Goal: Task Accomplishment & Management: Complete application form

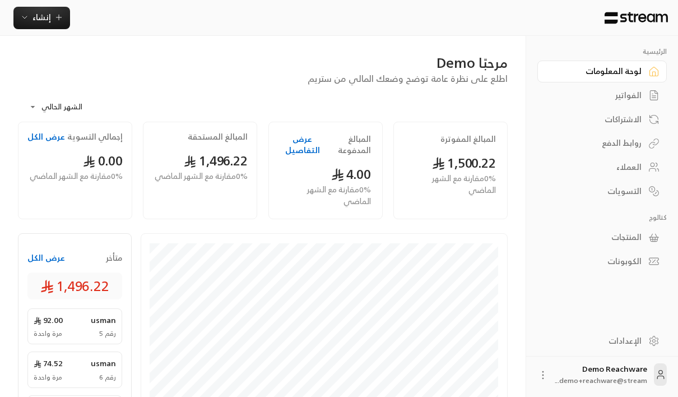
click at [261, 212] on div "المبالغ المستحقة 1,496.22 0 % مقارنة مع الشهر الماضي" at bounding box center [200, 171] width 125 height 98
click at [614, 100] on div "الفواتير" at bounding box center [597, 95] width 90 height 11
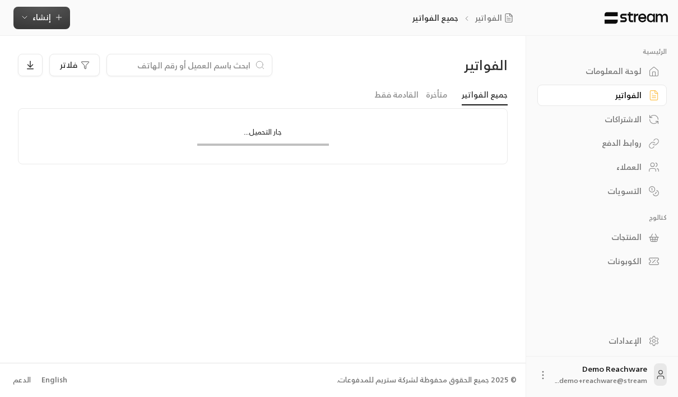
click at [50, 24] on button "إنشاء" at bounding box center [41, 18] width 57 height 22
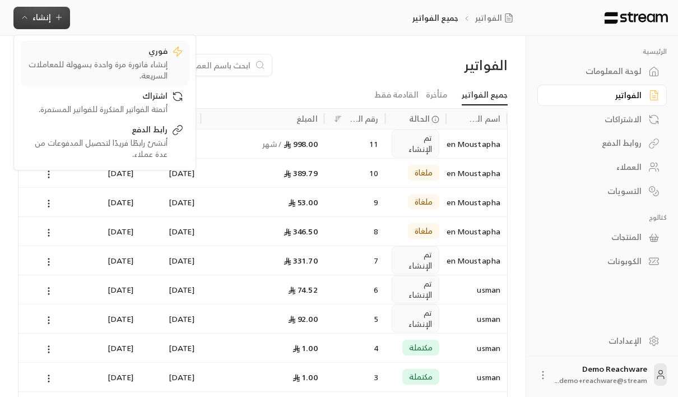
click at [140, 66] on div "إنشاء فاتورة مرة واحدة بسهولة للمعاملات السريعة." at bounding box center [96, 70] width 141 height 22
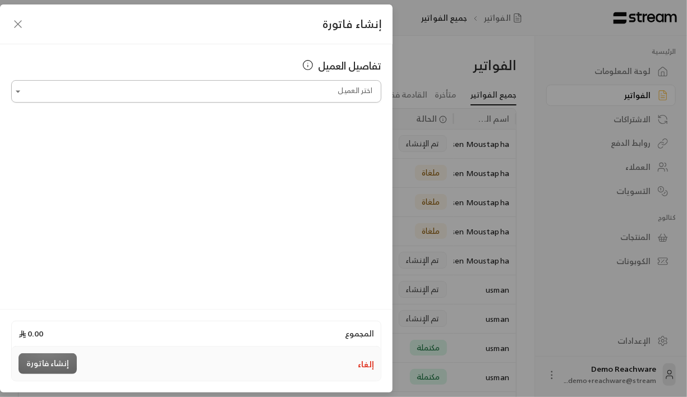
click at [292, 92] on input "اختر العميل" at bounding box center [196, 92] width 370 height 20
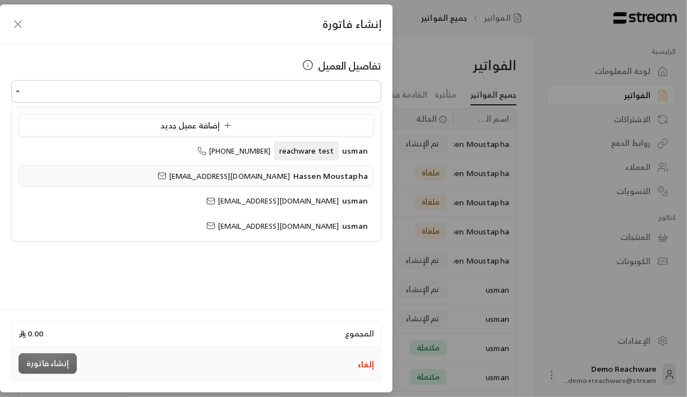
click at [320, 173] on span "Hassen Moustapha" at bounding box center [330, 175] width 75 height 14
type input "**********"
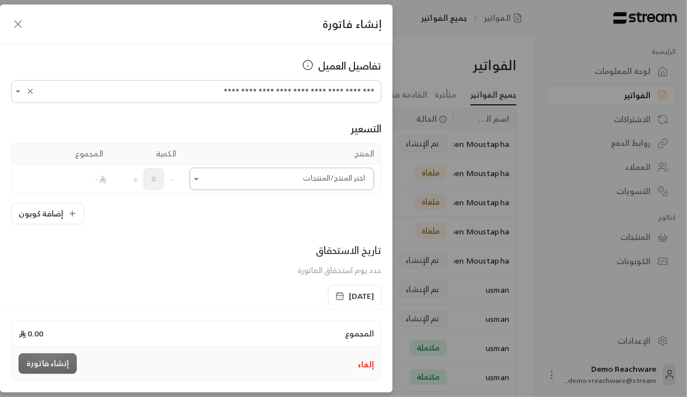
click at [307, 168] on div "اختر المنتج/المنتجات" at bounding box center [282, 179] width 184 height 22
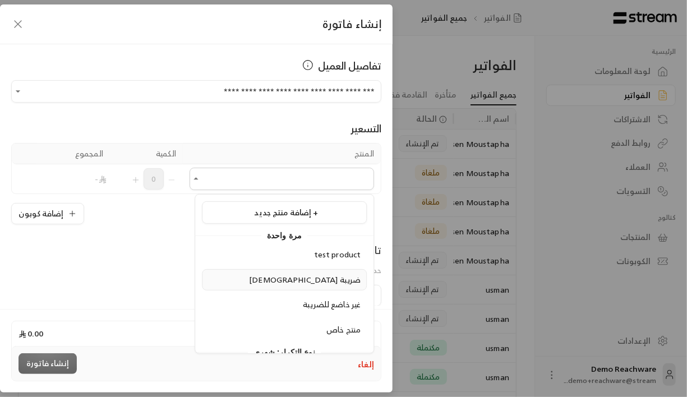
click at [336, 276] on span "[DEMOGRAPHIC_DATA] ضريبة" at bounding box center [305, 279] width 112 height 14
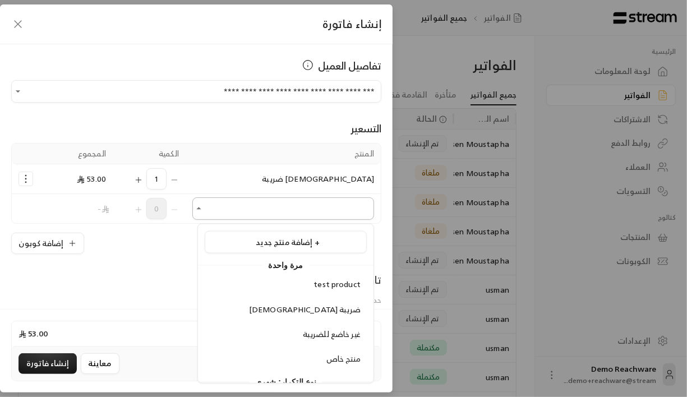
click at [320, 202] on input "اختر العميل" at bounding box center [283, 209] width 182 height 20
click at [333, 324] on li "غير خاضع للضريبة" at bounding box center [286, 335] width 162 height 22
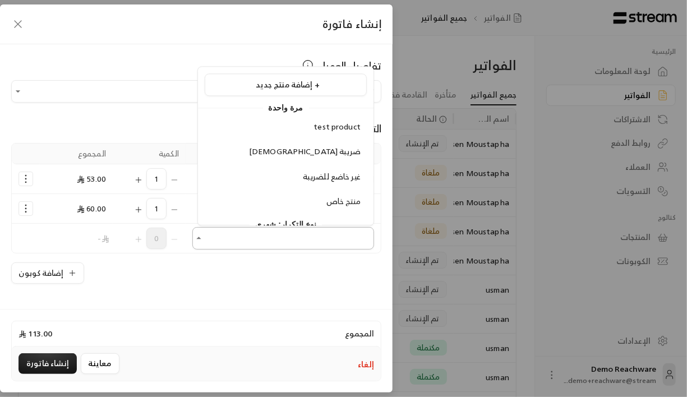
click at [324, 229] on input "اختر العميل" at bounding box center [283, 239] width 182 height 20
click at [329, 204] on span "منتج خاص" at bounding box center [343, 202] width 34 height 14
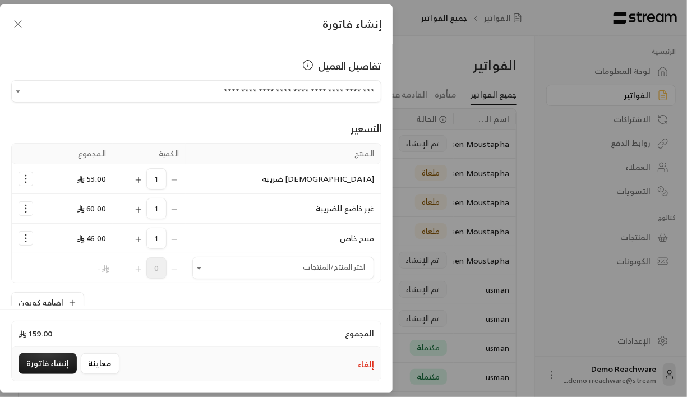
click at [103, 239] on span "46.00" at bounding box center [91, 238] width 29 height 14
click at [141, 178] on icon "Selected Products" at bounding box center [138, 179] width 9 height 9
click at [143, 206] on icon "Selected Products" at bounding box center [138, 209] width 9 height 9
click at [143, 239] on icon "Selected Products" at bounding box center [138, 239] width 9 height 9
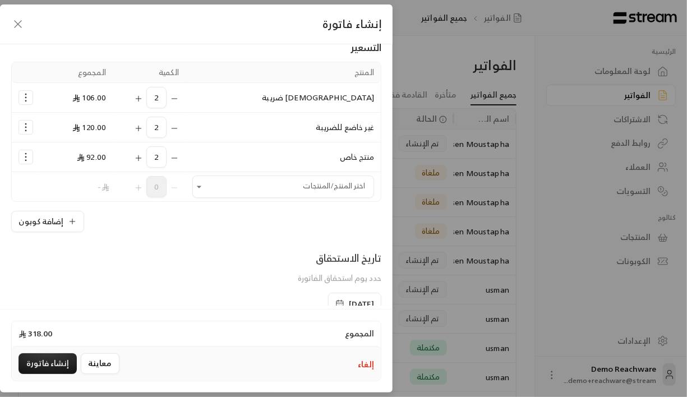
scroll to position [82, 0]
click at [31, 96] on icon "Selected Products" at bounding box center [25, 96] width 11 height 11
click at [77, 124] on span "إضافة كوبون" at bounding box center [69, 124] width 41 height 13
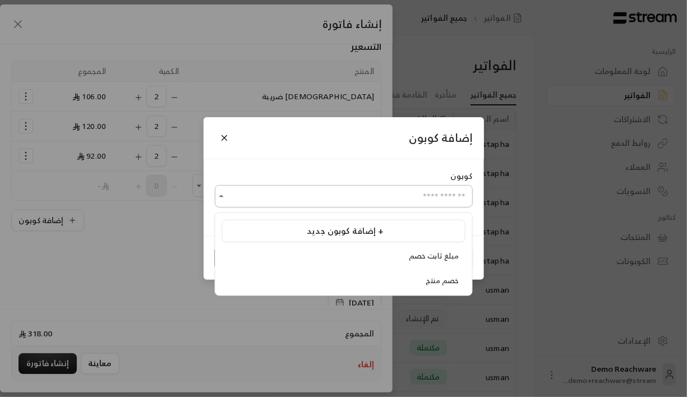
click at [302, 200] on input "اختر العميل" at bounding box center [344, 197] width 258 height 20
click at [361, 277] on div "خصم منتج" at bounding box center [343, 280] width 231 height 11
type input "********"
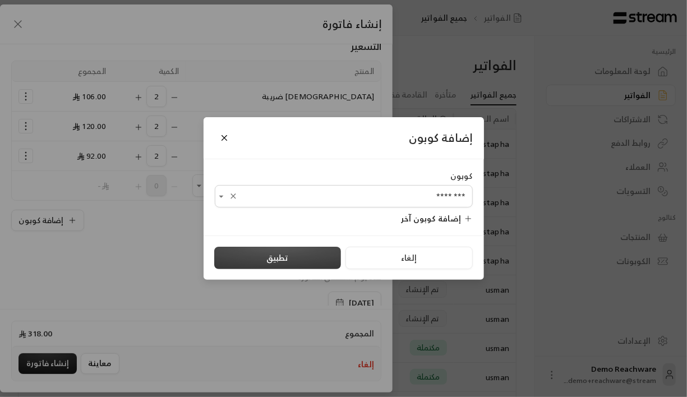
click at [270, 255] on button "تطبيق" at bounding box center [277, 258] width 127 height 22
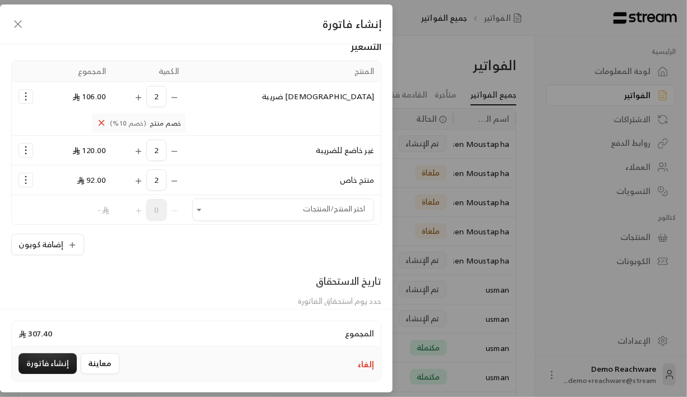
click at [26, 149] on icon "Selected Products" at bounding box center [25, 150] width 11 height 11
click at [84, 181] on span "إضافة كوبون" at bounding box center [69, 177] width 41 height 13
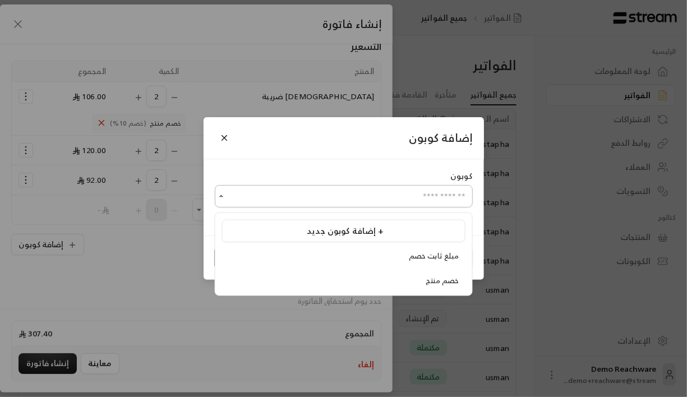
click at [318, 197] on input "اختر العميل" at bounding box center [344, 197] width 258 height 20
click at [378, 249] on li "مبلغ ثابت خصم" at bounding box center [343, 256] width 243 height 21
type input "**********"
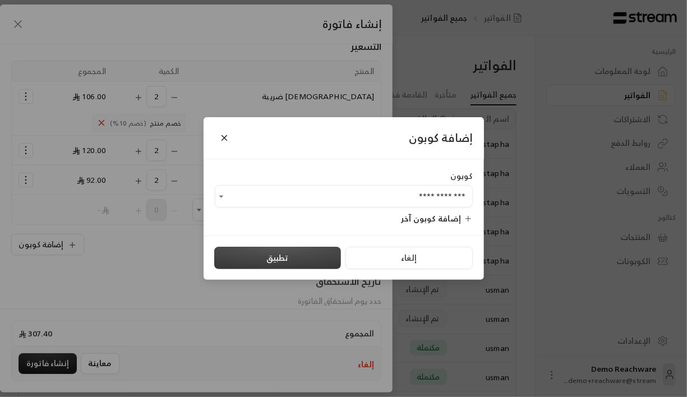
click at [310, 251] on button "تطبيق" at bounding box center [277, 258] width 127 height 22
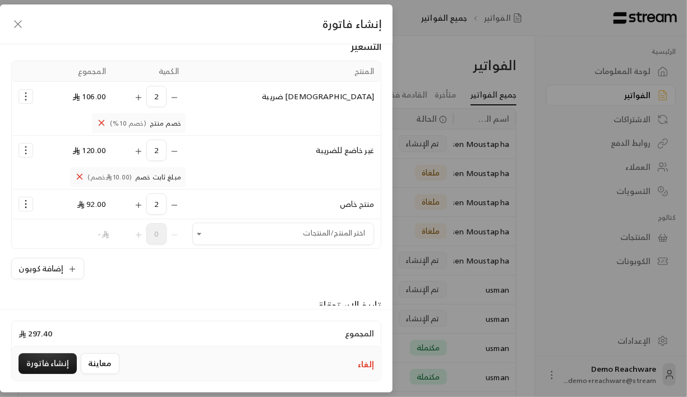
click at [29, 204] on icon "Selected Products" at bounding box center [25, 203] width 11 height 11
click at [80, 232] on span "إضافة كوبون" at bounding box center [69, 231] width 41 height 13
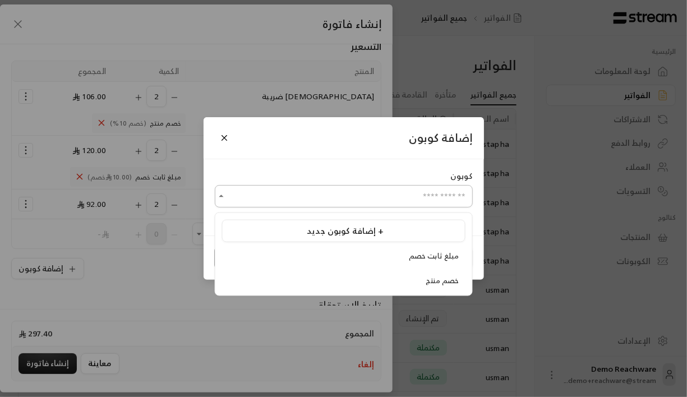
click at [320, 193] on input "اختر العميل" at bounding box center [344, 197] width 258 height 20
click at [419, 277] on div "خصم منتج" at bounding box center [343, 280] width 231 height 11
type input "********"
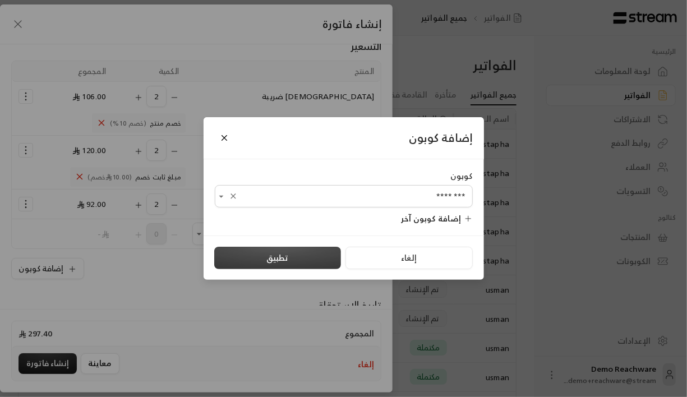
click at [284, 249] on button "تطبيق" at bounding box center [277, 258] width 127 height 22
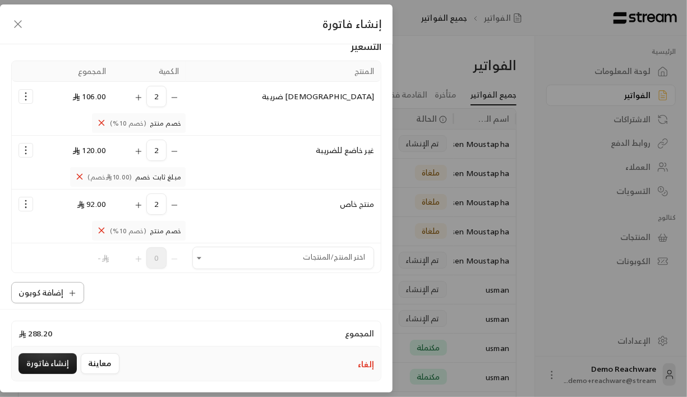
click at [77, 289] on icon "button" at bounding box center [72, 293] width 9 height 9
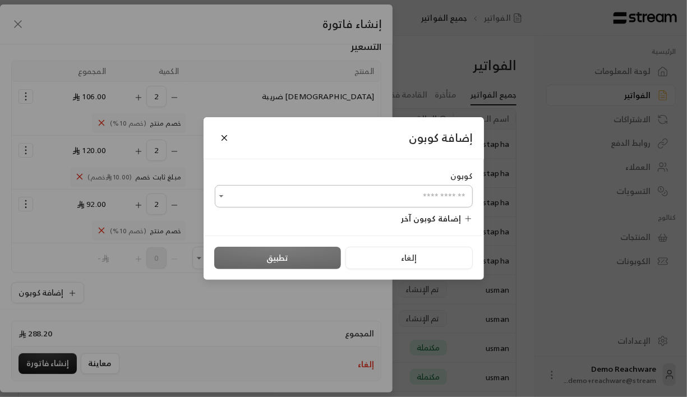
click at [287, 198] on input "اختر العميل" at bounding box center [344, 197] width 258 height 20
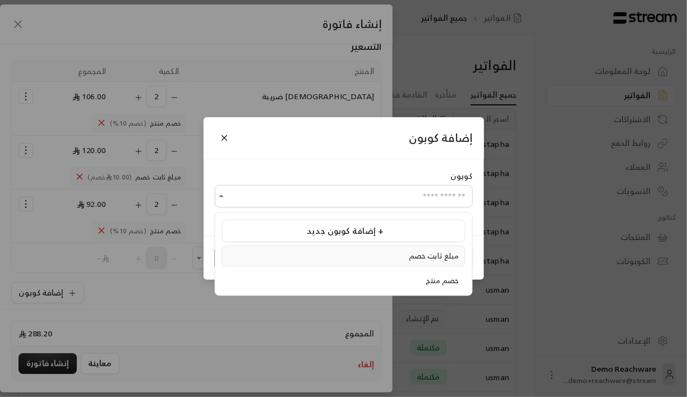
click at [350, 251] on div "مبلغ ثابت خصم" at bounding box center [343, 256] width 231 height 11
type input "**********"
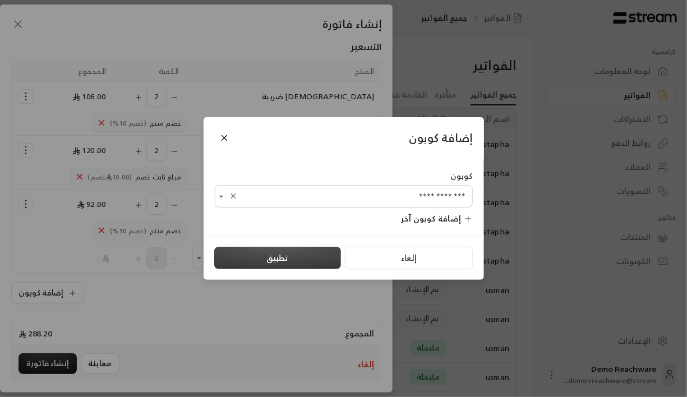
click at [321, 249] on button "تطبيق" at bounding box center [277, 258] width 127 height 22
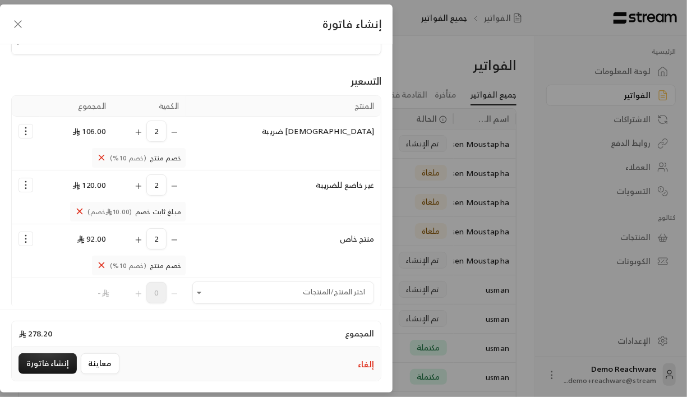
scroll to position [47, 0]
drag, startPoint x: 372, startPoint y: 184, endPoint x: 38, endPoint y: 191, distance: 334.2
click at [38, 191] on tr "غير خاضع للضريبة 2 120.00 إدارة الكوبونات إزالة المنتج" at bounding box center [196, 185] width 369 height 29
click at [262, 212] on td "Selected Products" at bounding box center [283, 212] width 195 height 25
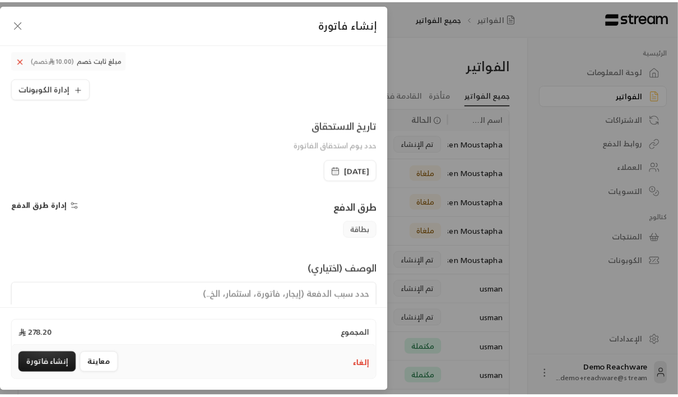
scroll to position [352, 0]
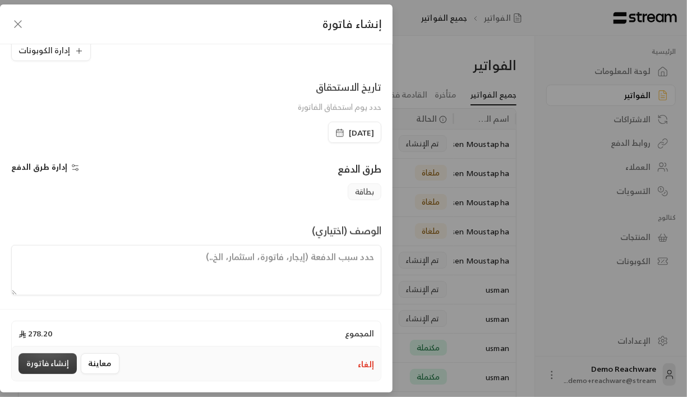
click at [51, 364] on button "إنشاء فاتورة" at bounding box center [48, 363] width 58 height 21
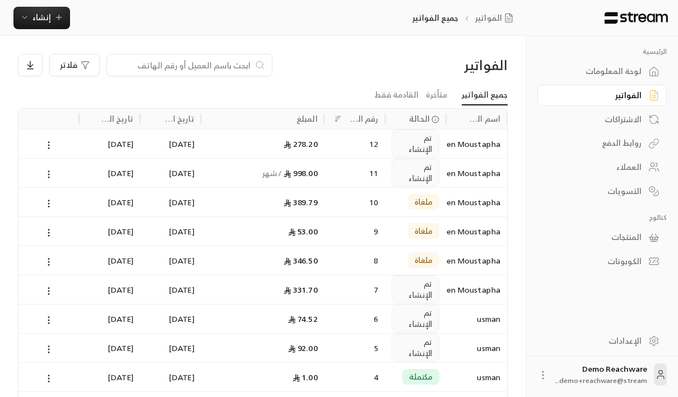
click at [330, 147] on div "12" at bounding box center [355, 143] width 61 height 29
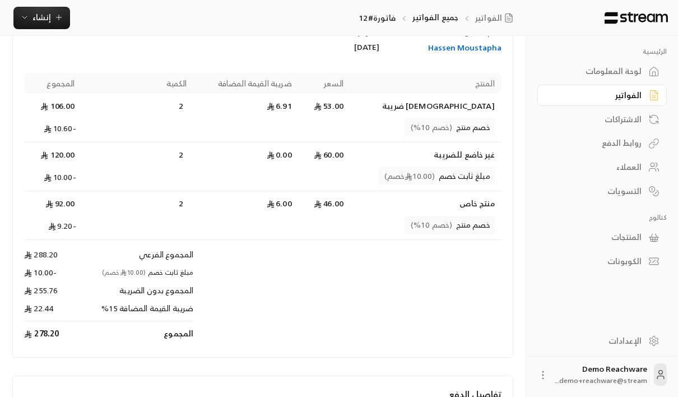
scroll to position [113, 0]
drag, startPoint x: 51, startPoint y: 311, endPoint x: 38, endPoint y: 306, distance: 14.2
click at [38, 306] on td "22.44" at bounding box center [52, 311] width 57 height 19
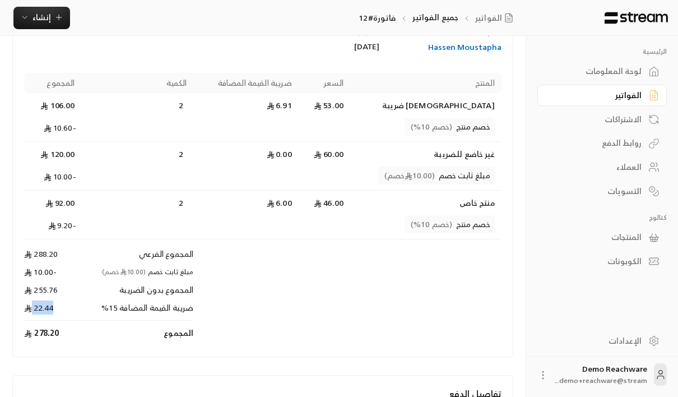
click at [38, 306] on td "22.44" at bounding box center [52, 311] width 57 height 19
